Goal: Task Accomplishment & Management: Use online tool/utility

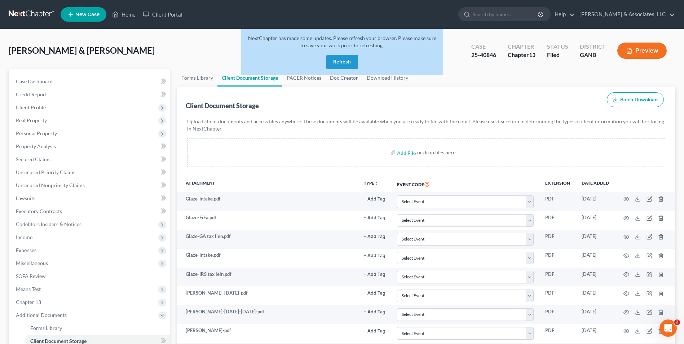
click at [348, 63] on button "Refresh" at bounding box center [343, 62] width 32 height 14
